Goal: Communication & Community: Answer question/provide support

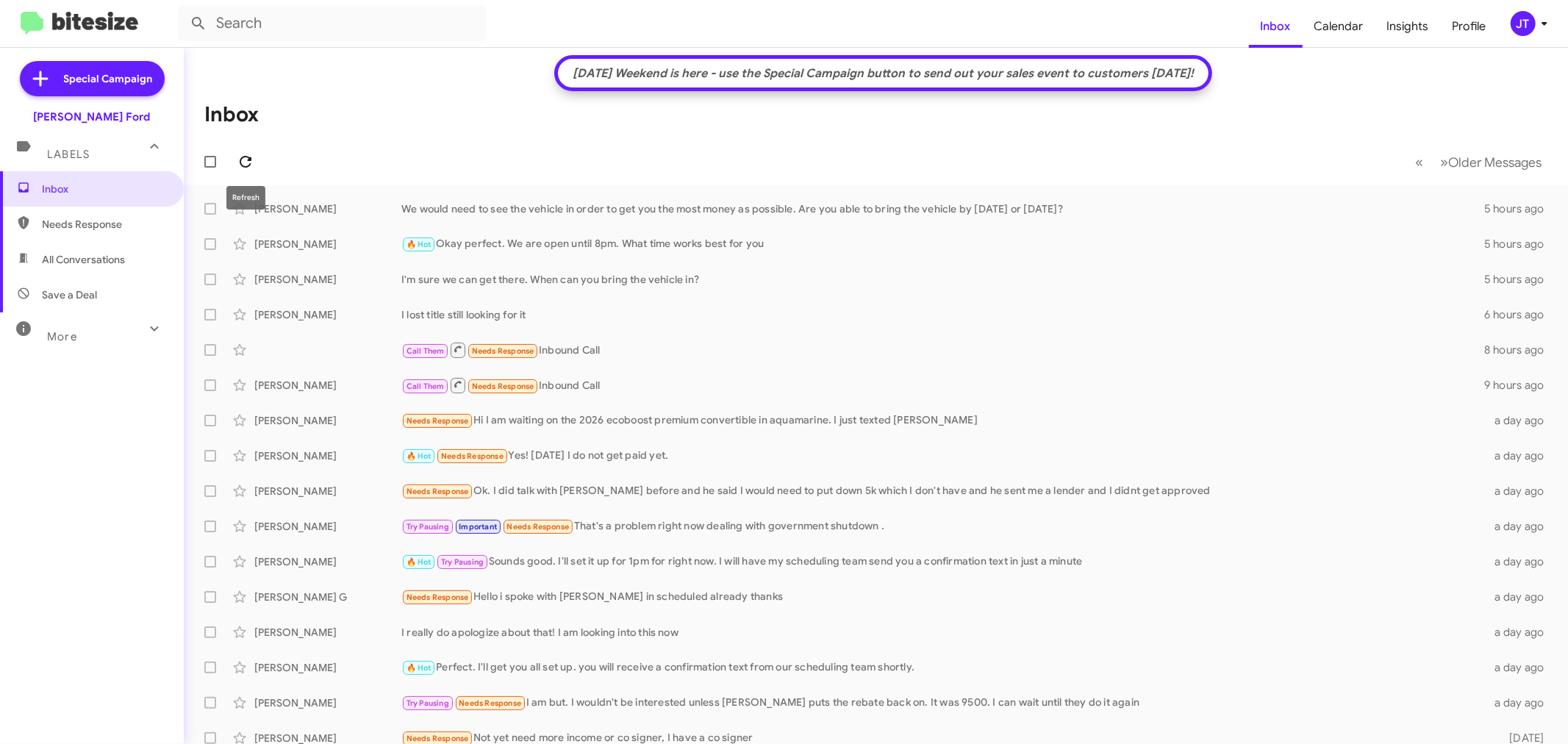
click at [247, 160] on icon at bounding box center [246, 161] width 18 height 18
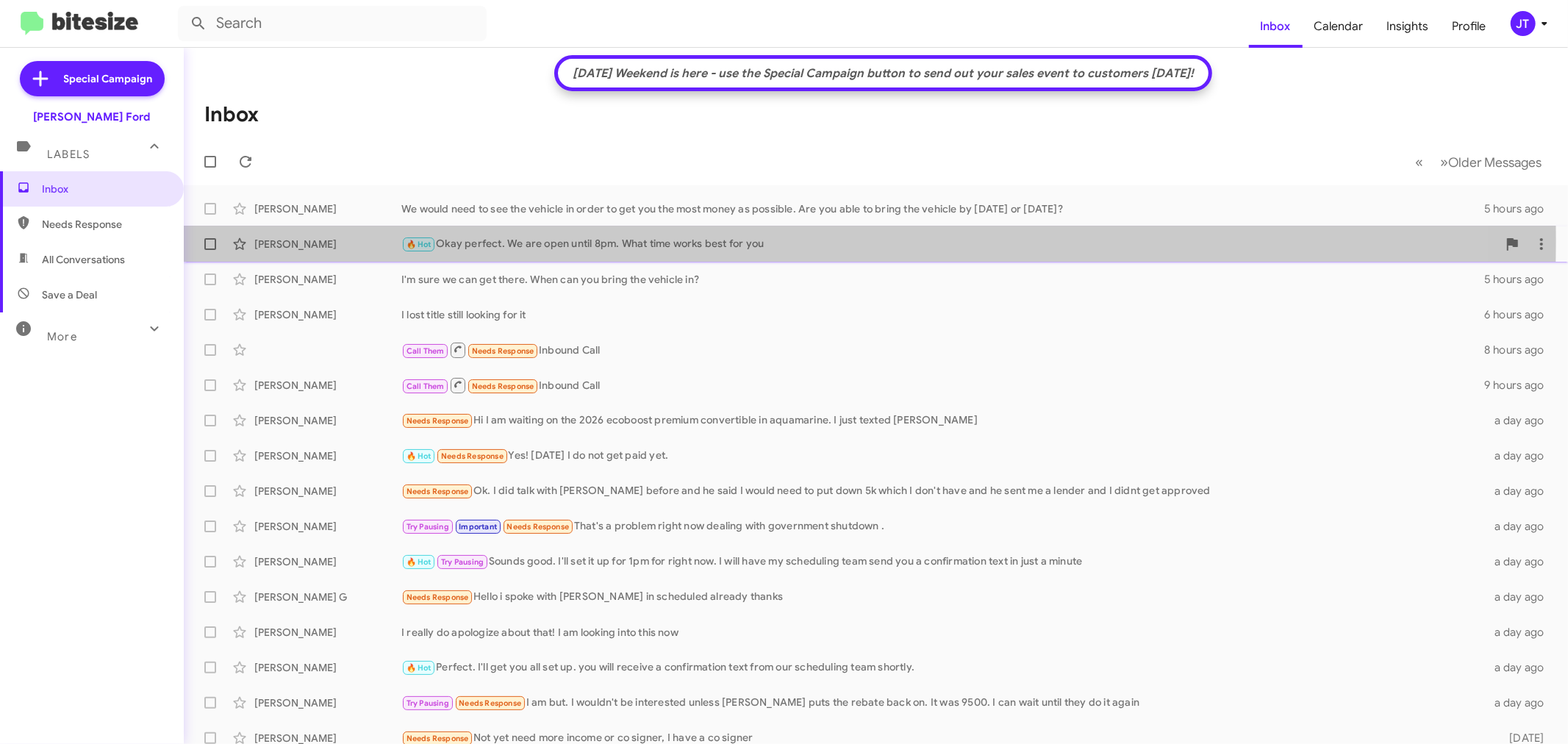
click at [588, 240] on div "🔥 Hot Okay perfect. We are open until 8pm. What time works best for you" at bounding box center [949, 244] width 1096 height 17
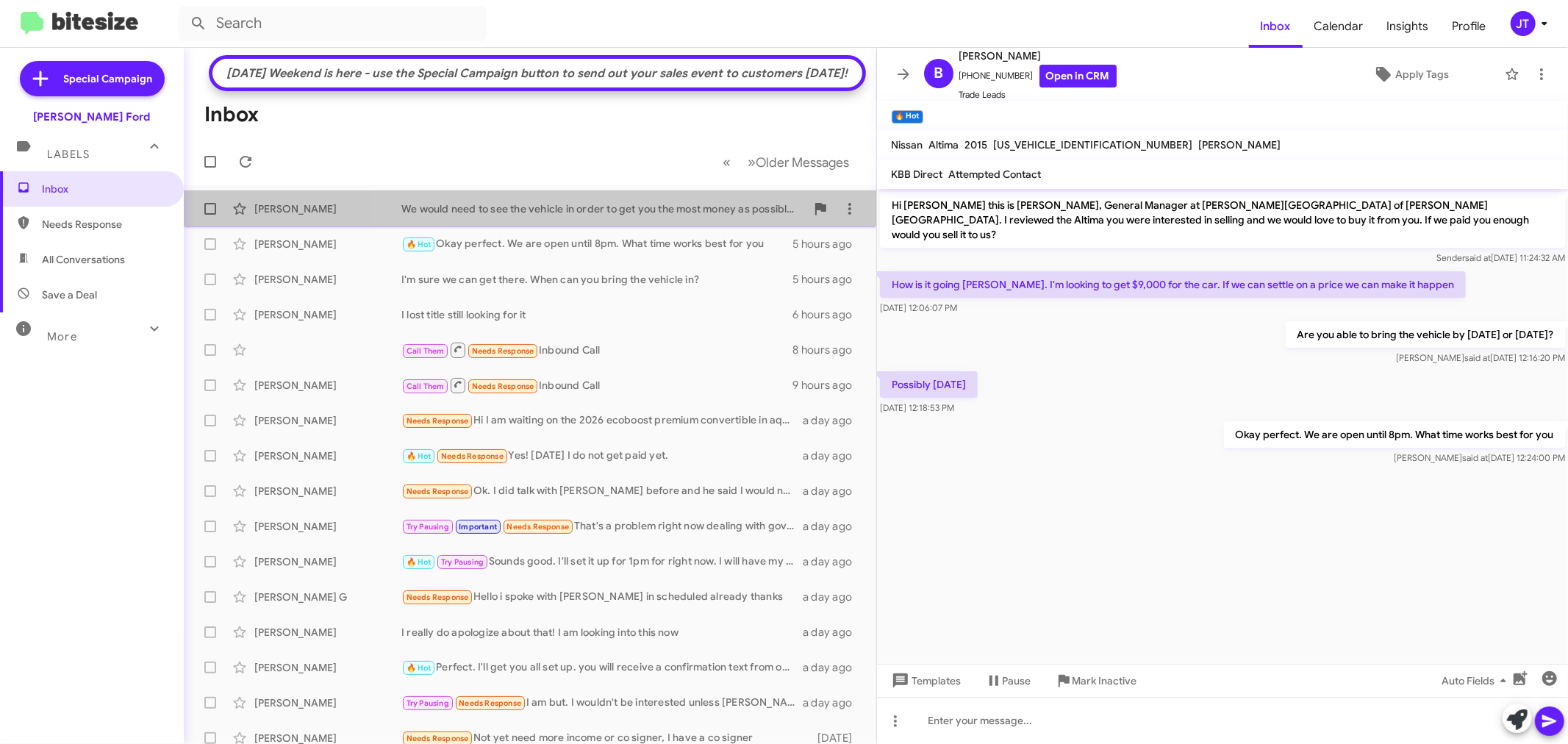
click at [630, 216] on div "We would need to see the vehicle in order to get you the most money as possible…" at bounding box center [604, 209] width 405 height 15
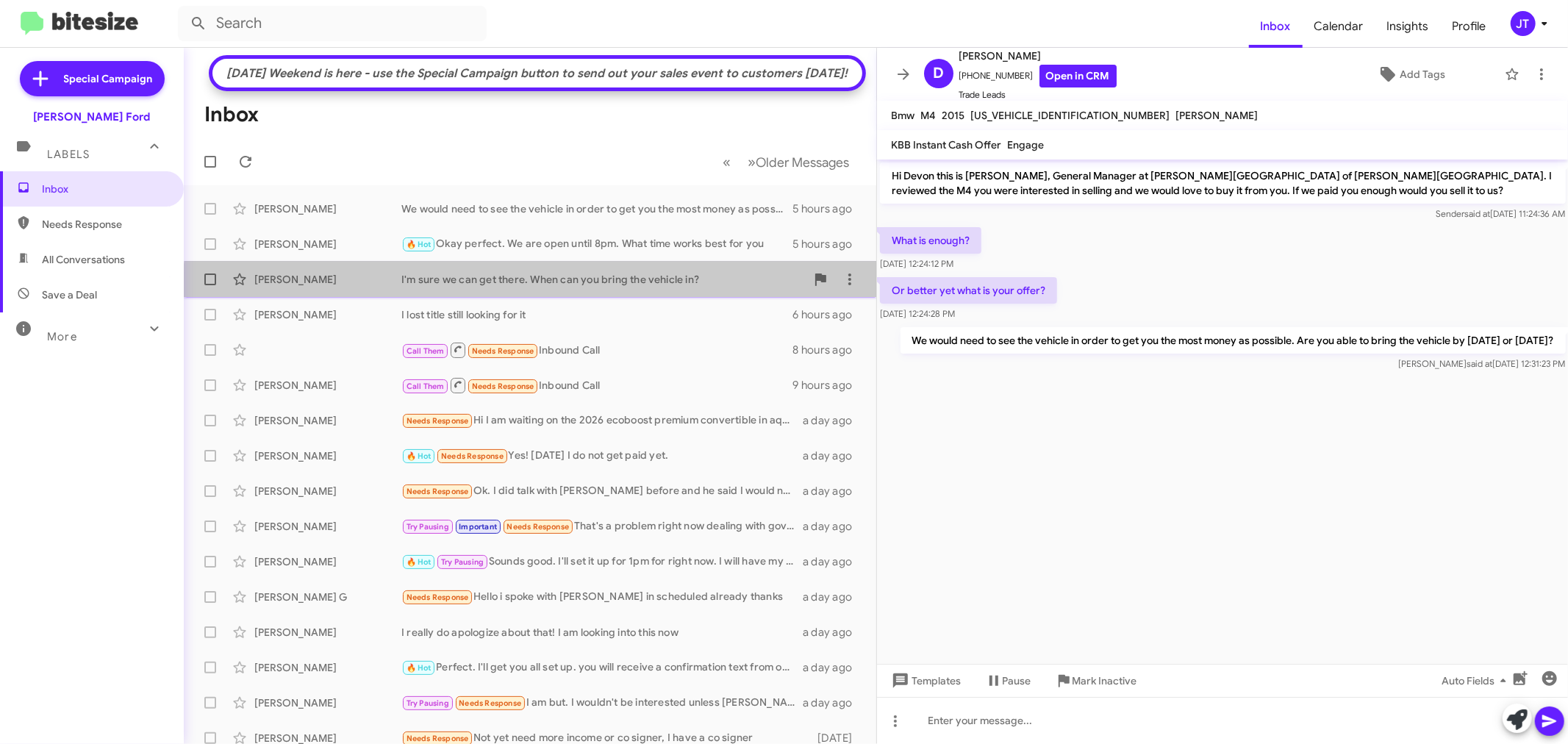
click at [659, 294] on div "[PERSON_NAME] I'm sure we can get there. When can you bring the vehicle in? 5 h…" at bounding box center [530, 280] width 669 height 30
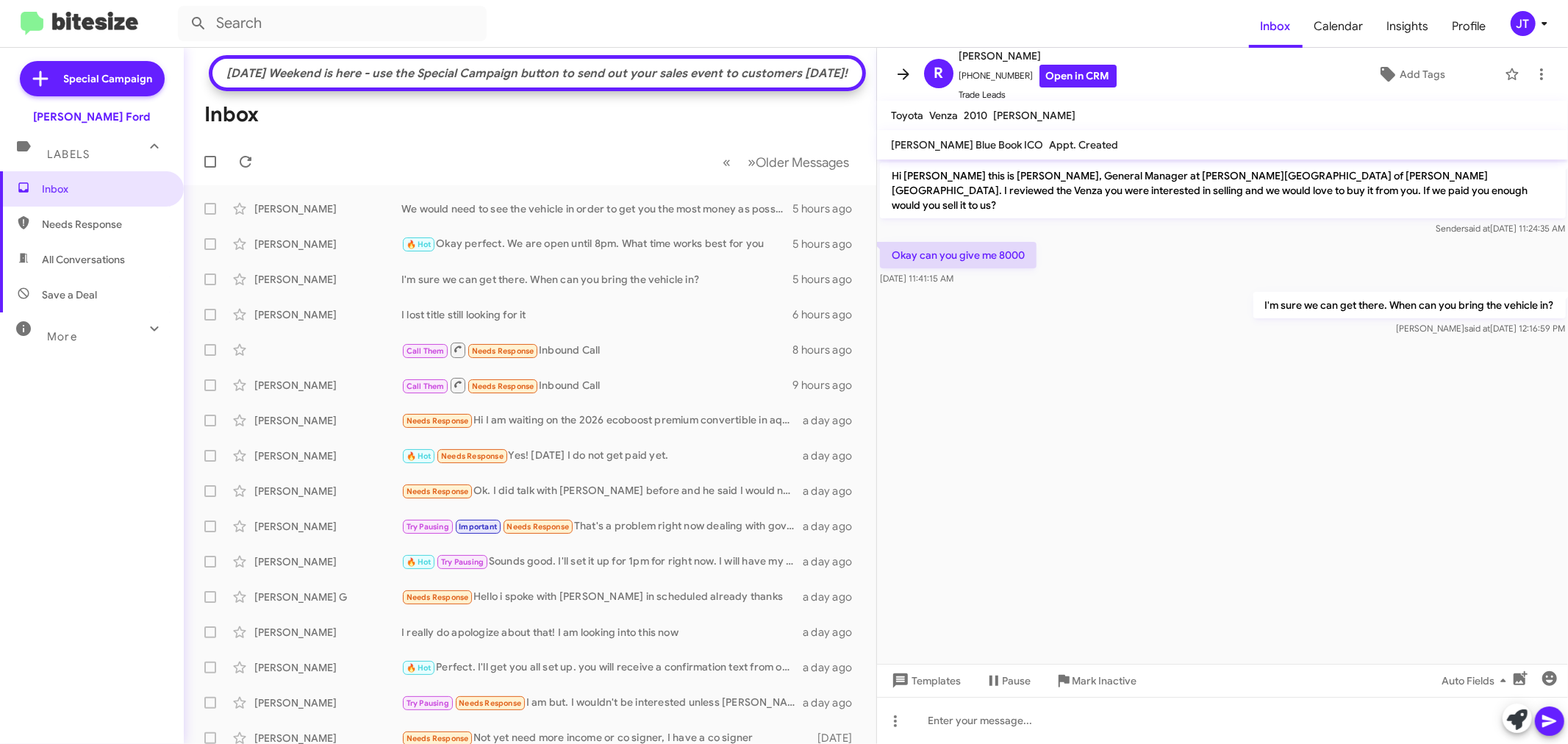
click at [898, 74] on icon at bounding box center [904, 75] width 18 height 18
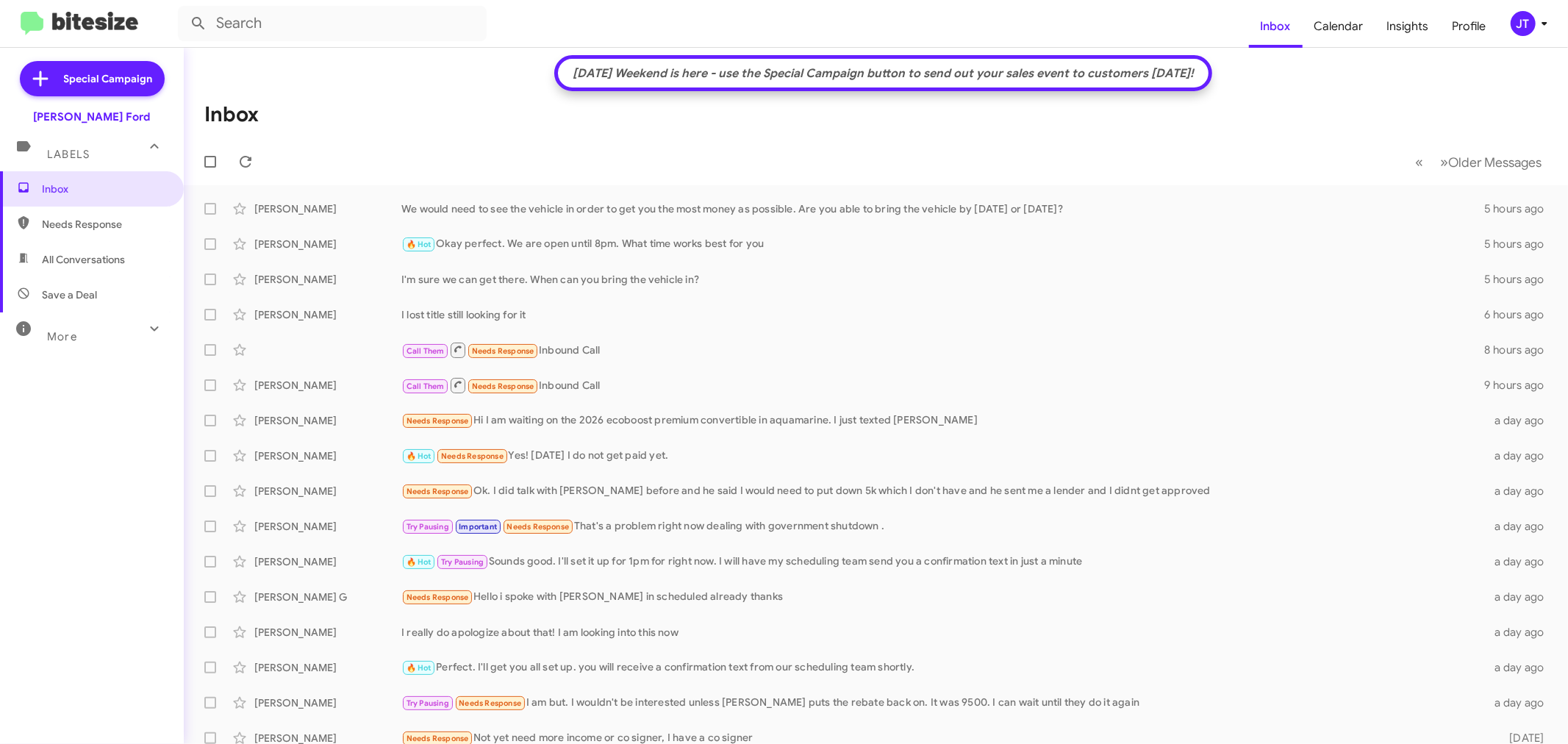
click at [565, 70] on div "[DATE] Weekend is here - use the Special Campaign button to send out your sales…" at bounding box center [883, 73] width 636 height 15
